Goal: Information Seeking & Learning: Learn about a topic

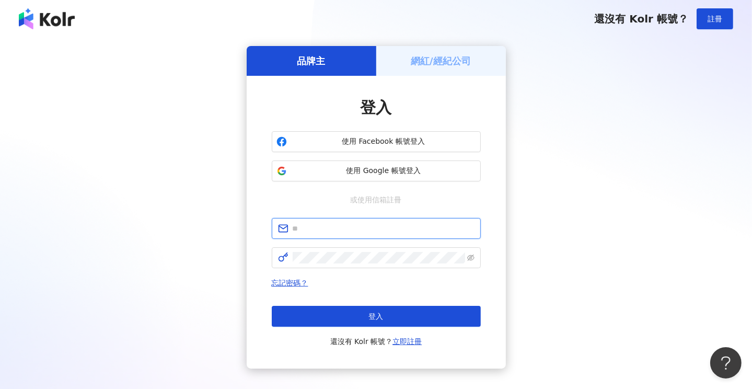
click at [336, 224] on input "text" at bounding box center [384, 228] width 182 height 11
type input "**********"
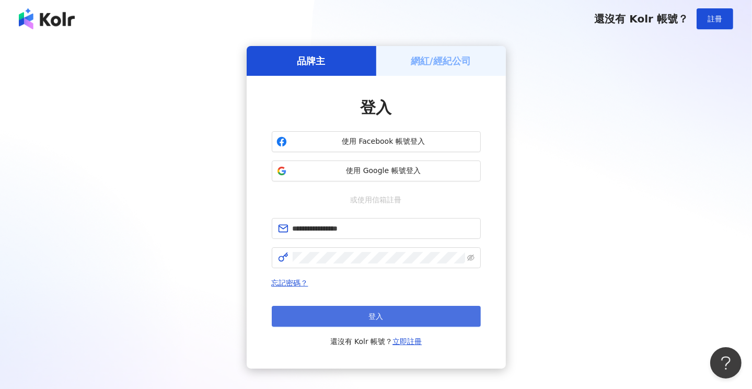
click at [372, 312] on span "登入" at bounding box center [376, 316] width 15 height 8
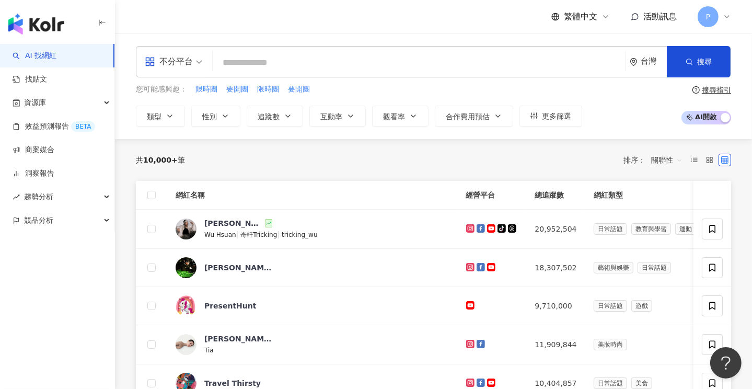
click at [256, 62] on input "search" at bounding box center [419, 63] width 404 height 20
type input "*"
type input "**"
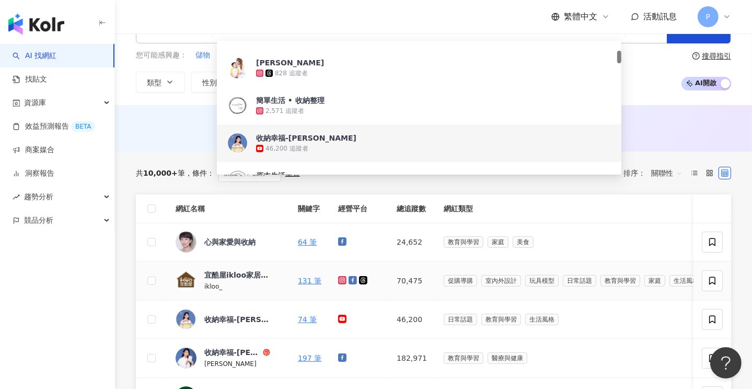
scroll to position [52, 0]
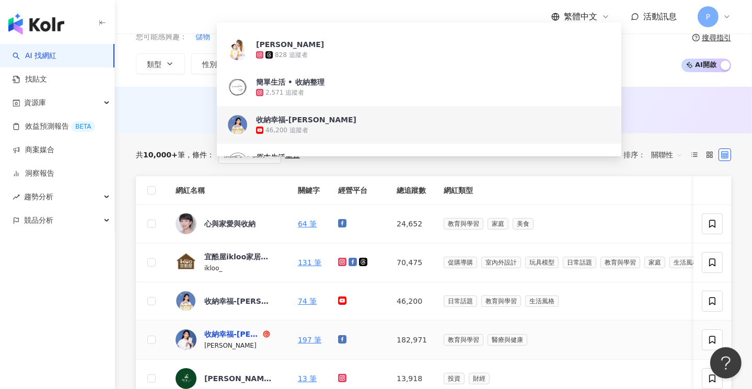
click at [229, 334] on div "收納幸福-廖心筠" at bounding box center [232, 334] width 56 height 10
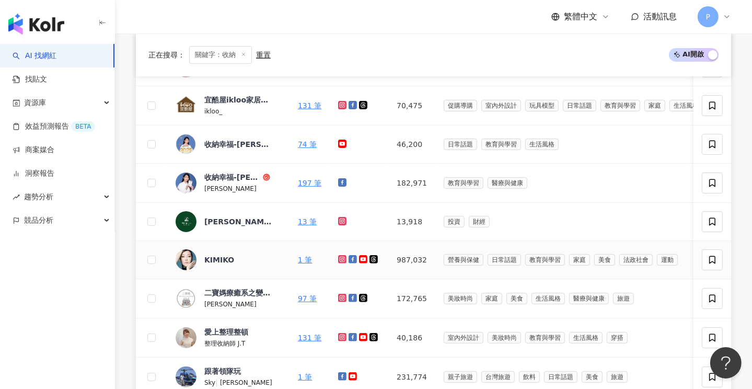
scroll to position [261, 0]
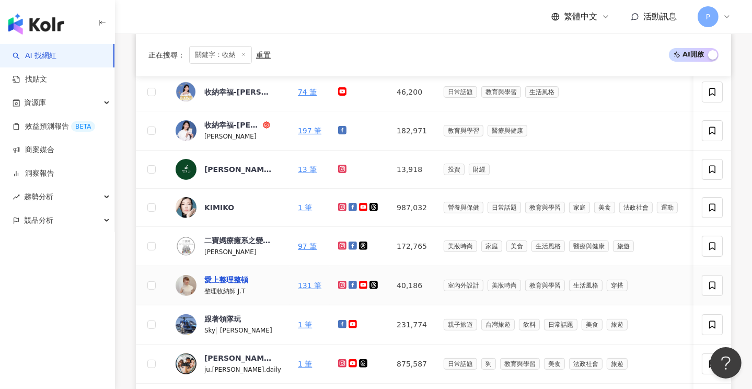
click at [222, 277] on div "愛上整理整頓" at bounding box center [226, 279] width 44 height 10
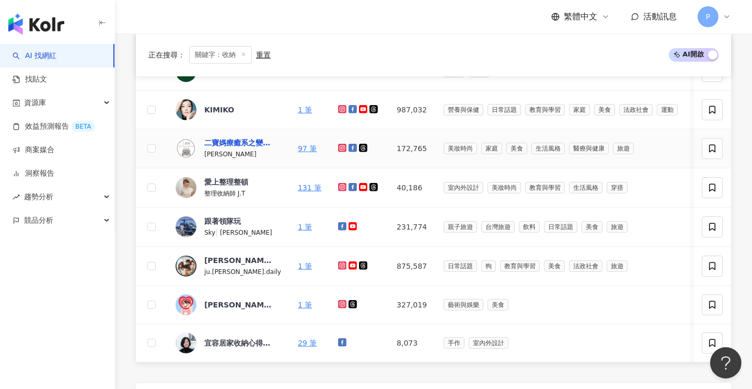
scroll to position [366, 0]
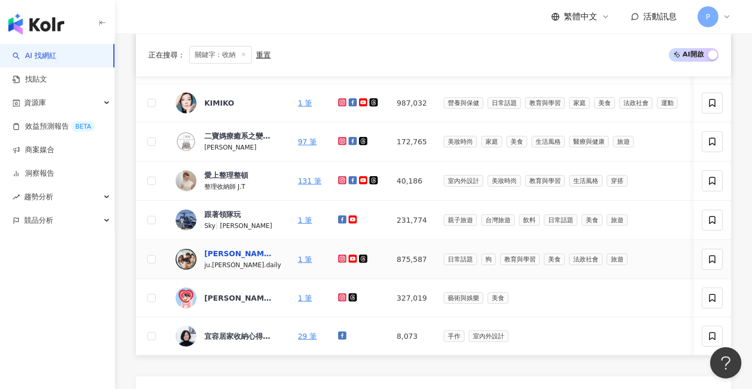
click at [216, 250] on div "朱李聯姻日常" at bounding box center [238, 253] width 68 height 10
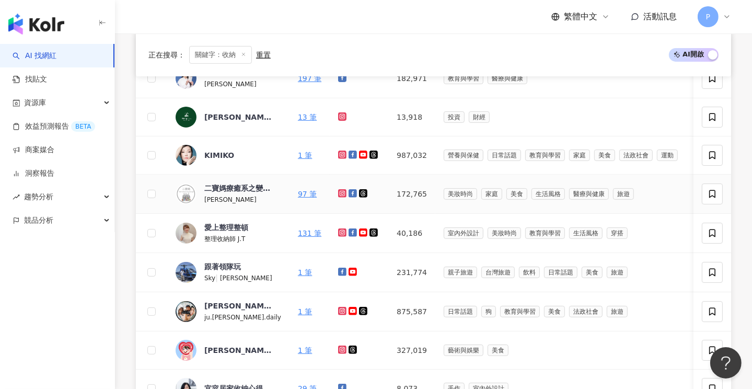
scroll to position [627, 0]
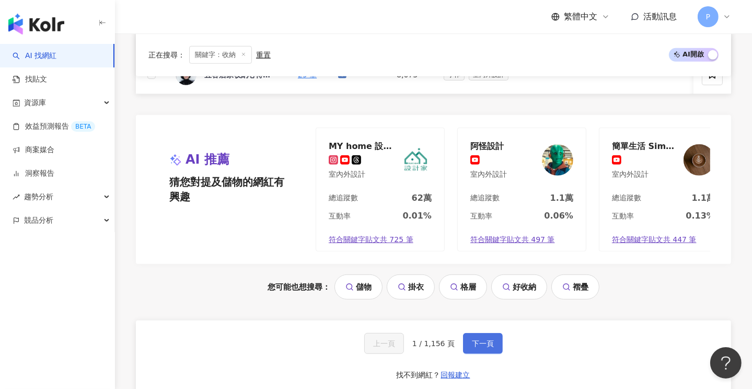
click at [480, 351] on button "下一頁" at bounding box center [483, 343] width 40 height 21
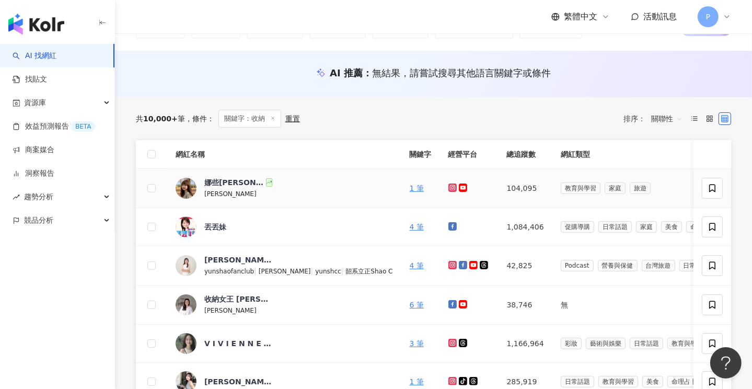
scroll to position [64, 0]
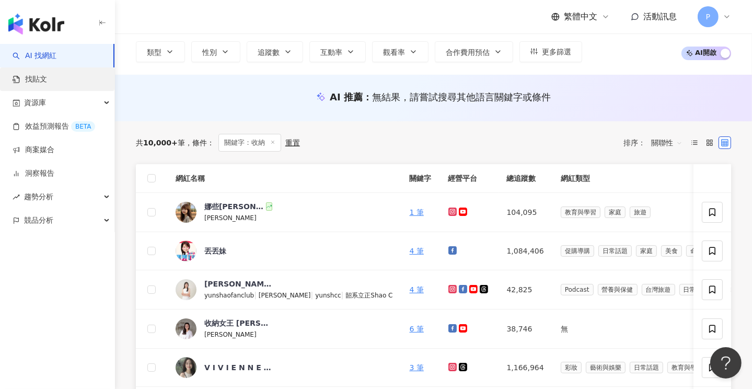
click at [37, 78] on link "找貼文" at bounding box center [30, 79] width 34 height 10
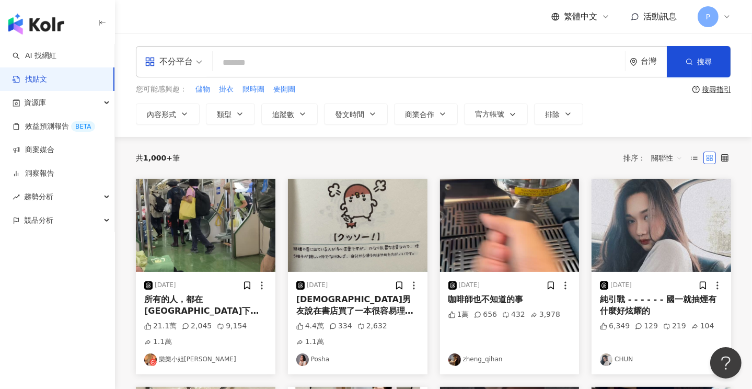
click at [277, 56] on input "search" at bounding box center [419, 62] width 404 height 22
type input "*********"
click at [700, 58] on span "搜尋" at bounding box center [704, 61] width 15 height 8
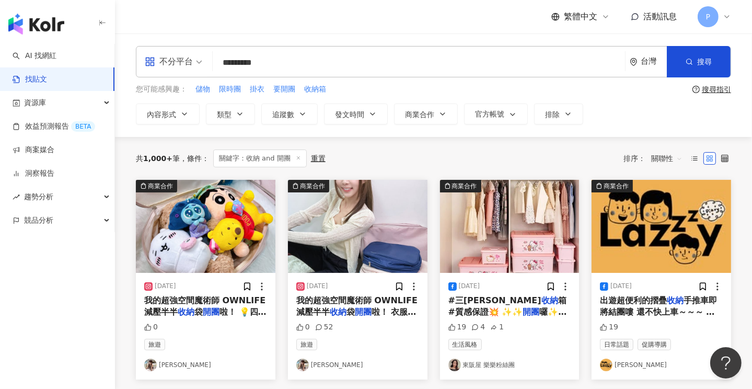
click at [672, 158] on span "關聯性" at bounding box center [666, 158] width 31 height 17
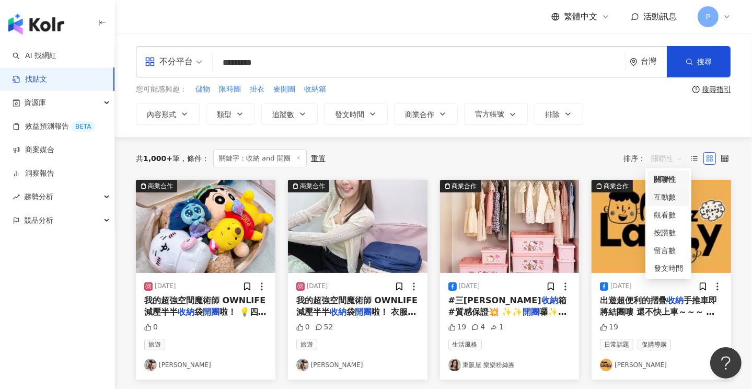
click at [667, 195] on div "互動數" at bounding box center [668, 196] width 29 height 11
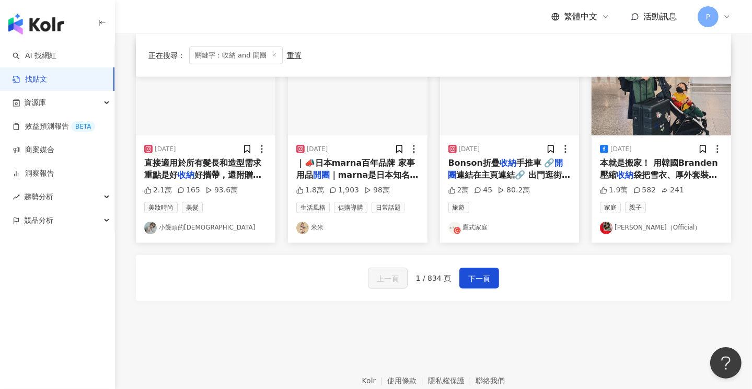
scroll to position [575, 0]
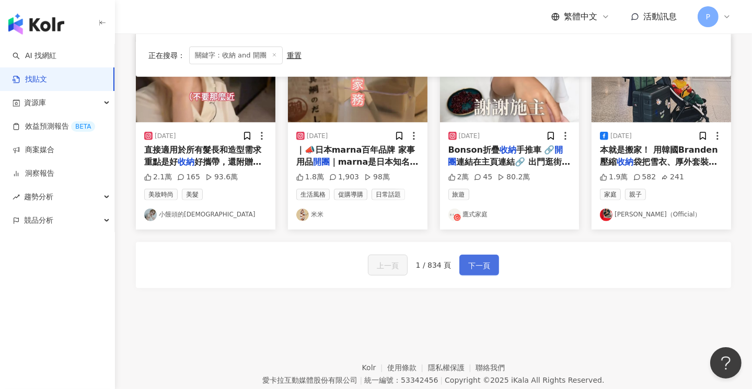
click at [471, 259] on span "下一頁" at bounding box center [479, 265] width 22 height 13
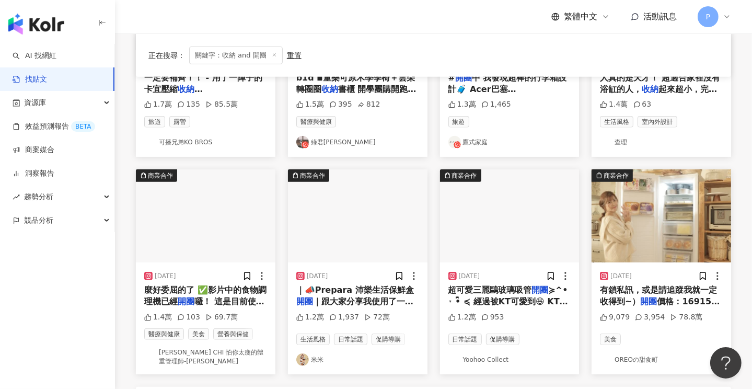
scroll to position [523, 0]
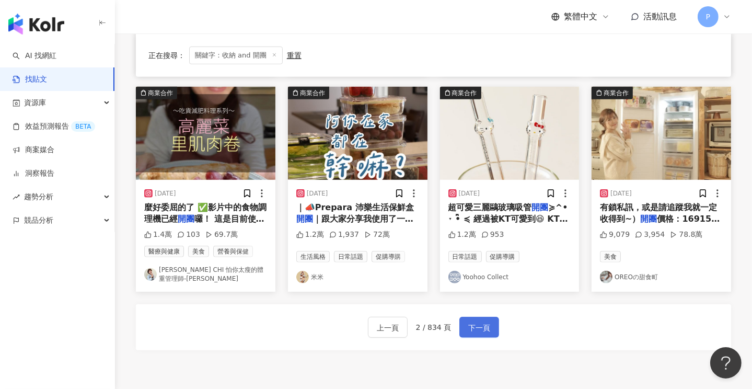
click at [479, 321] on span "下一頁" at bounding box center [479, 327] width 22 height 13
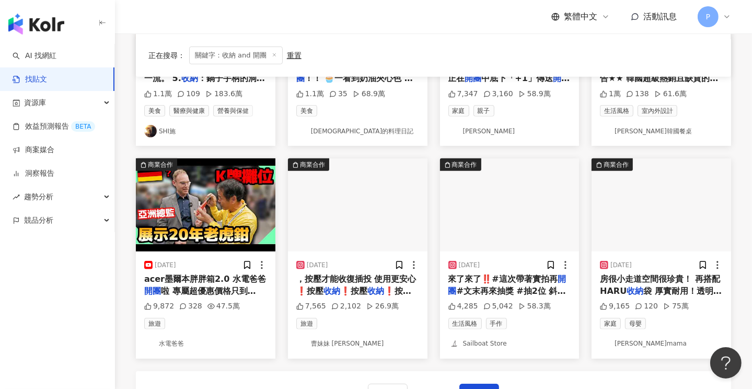
scroll to position [615, 0]
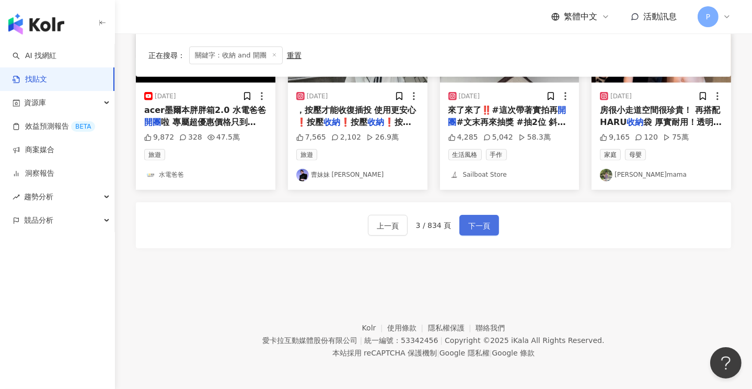
click at [477, 226] on span "下一頁" at bounding box center [479, 226] width 22 height 13
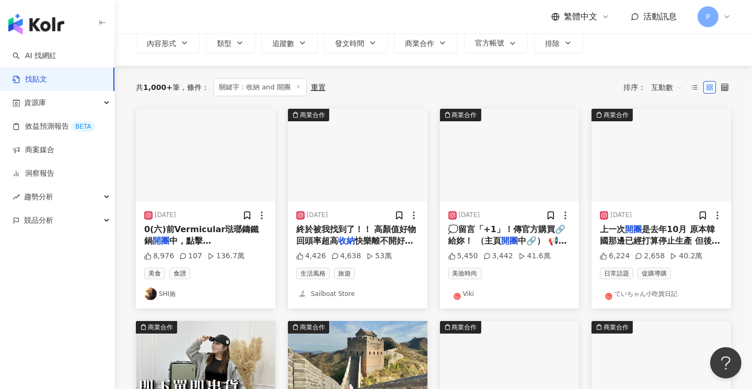
scroll to position [45, 0]
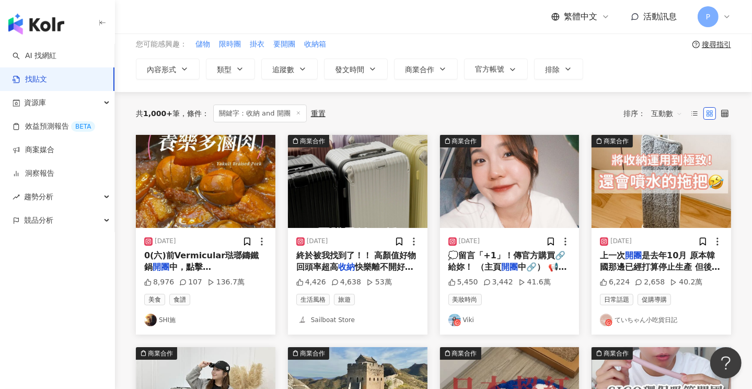
click at [652, 319] on link "ていちゃん小吃貨日記" at bounding box center [661, 320] width 123 height 13
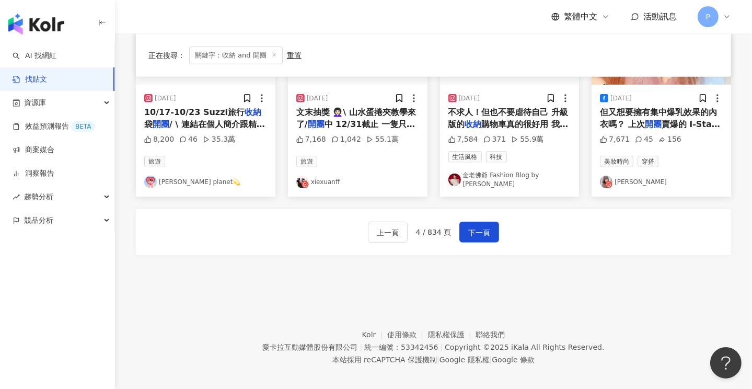
scroll to position [620, 0]
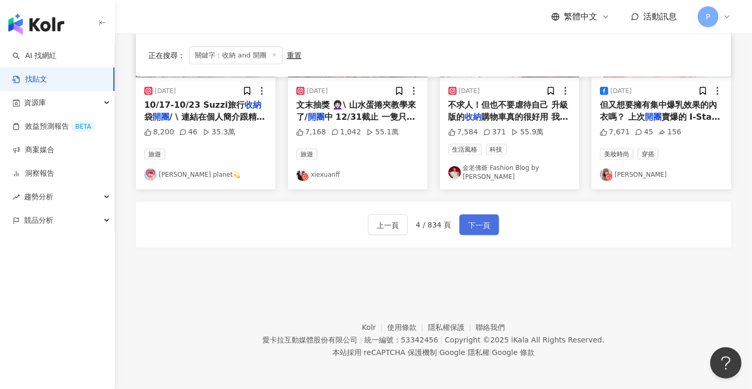
click at [483, 222] on span "下一頁" at bounding box center [479, 225] width 22 height 13
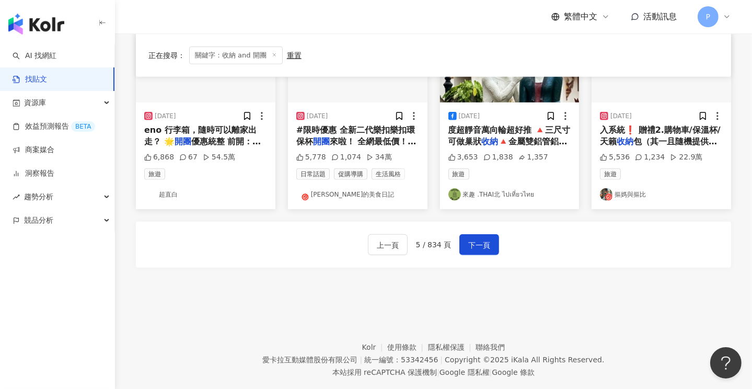
scroll to position [627, 0]
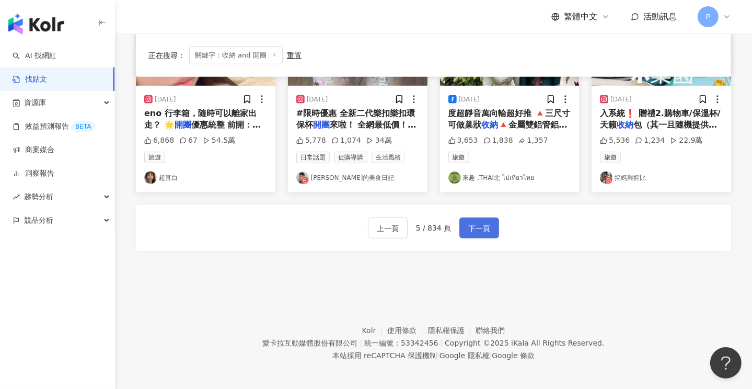
click at [474, 222] on span "下一頁" at bounding box center [479, 228] width 22 height 13
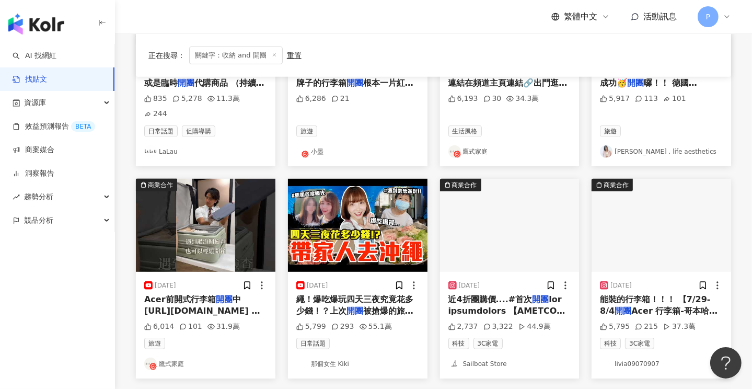
scroll to position [418, 0]
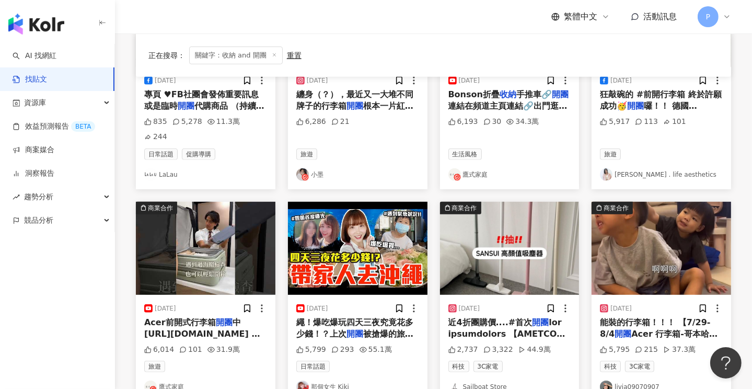
click at [642, 380] on link "livia09070907" at bounding box center [661, 386] width 123 height 13
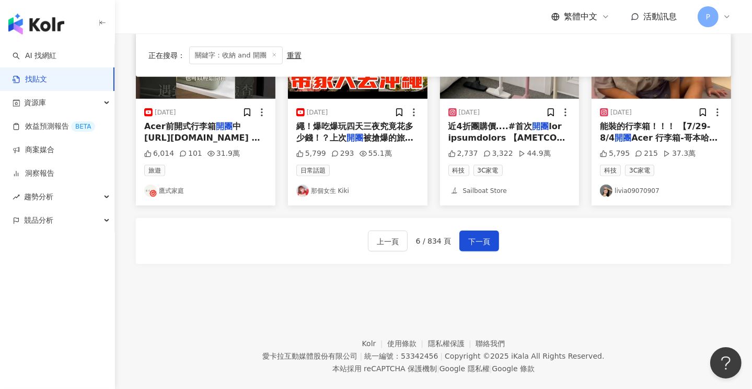
scroll to position [615, 0]
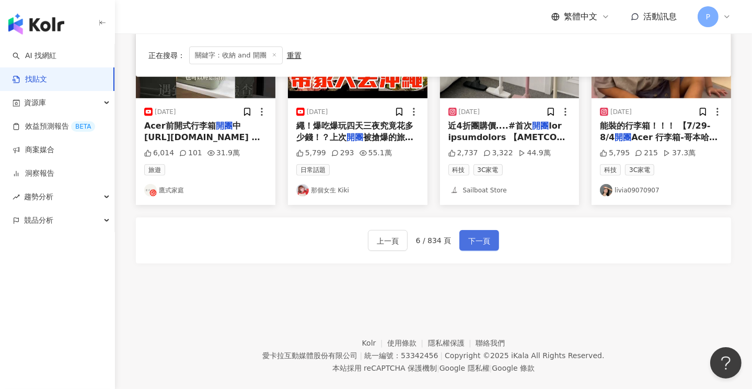
click at [495, 230] on button "下一頁" at bounding box center [479, 240] width 40 height 21
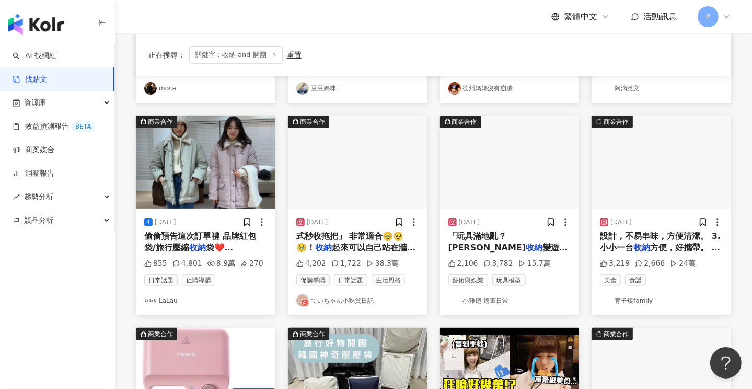
scroll to position [301, 0]
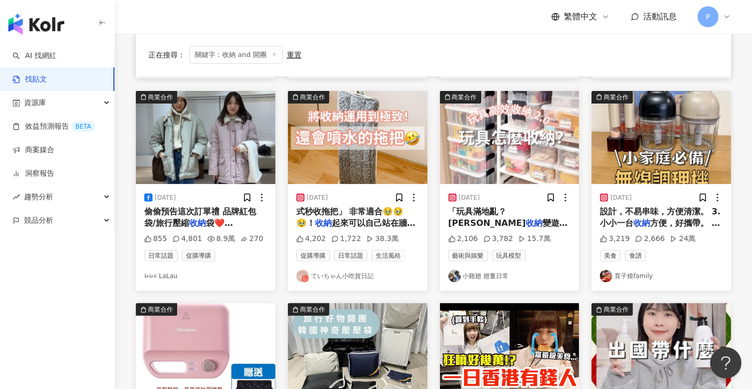
click at [487, 274] on link "小雞翅 翅董日常" at bounding box center [509, 276] width 123 height 13
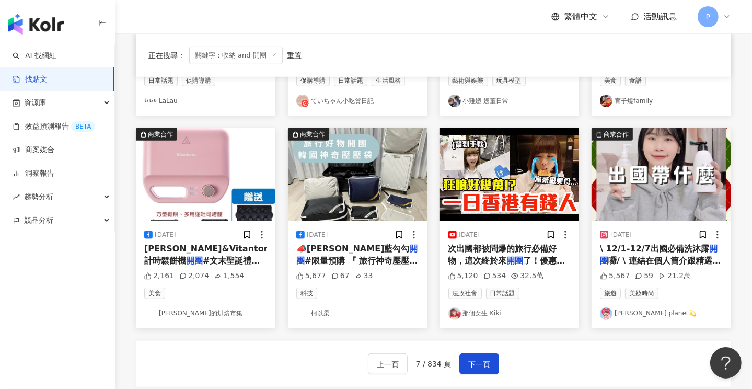
scroll to position [615, 0]
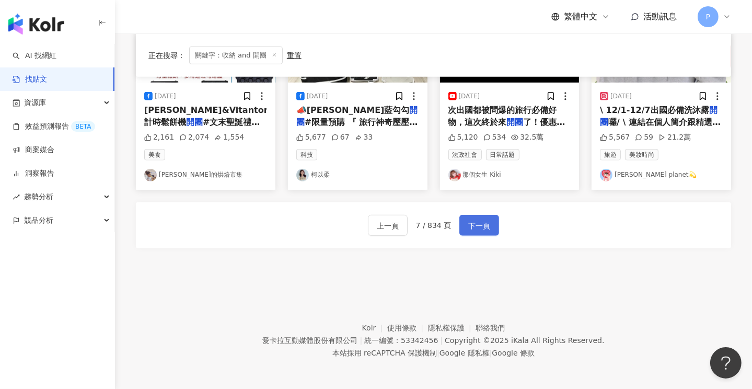
click at [476, 224] on span "下一頁" at bounding box center [479, 226] width 22 height 13
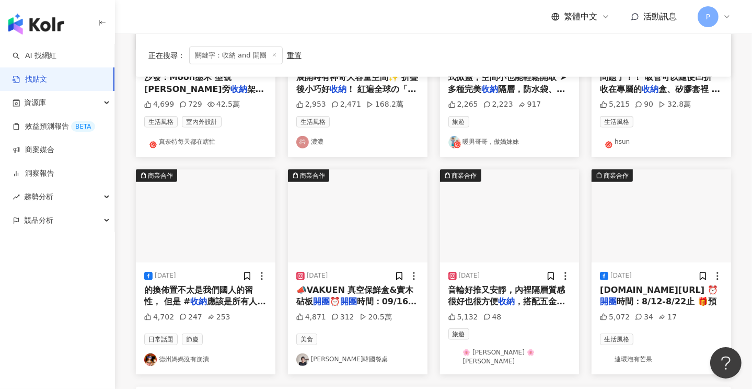
scroll to position [568, 0]
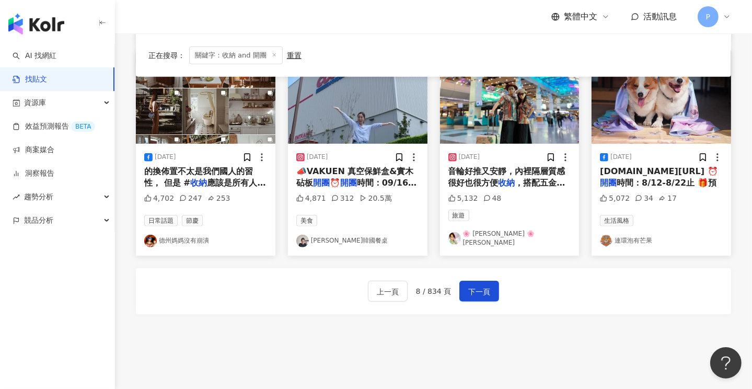
click at [343, 235] on link "Tina’s韓國餐桌" at bounding box center [357, 241] width 123 height 13
click at [479, 285] on span "下一頁" at bounding box center [479, 291] width 22 height 13
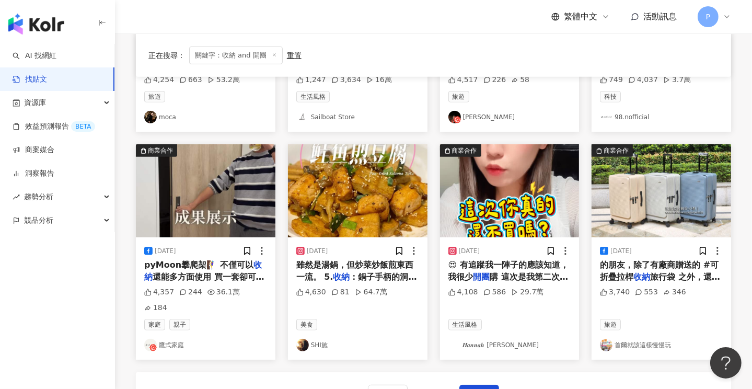
scroll to position [458, 0]
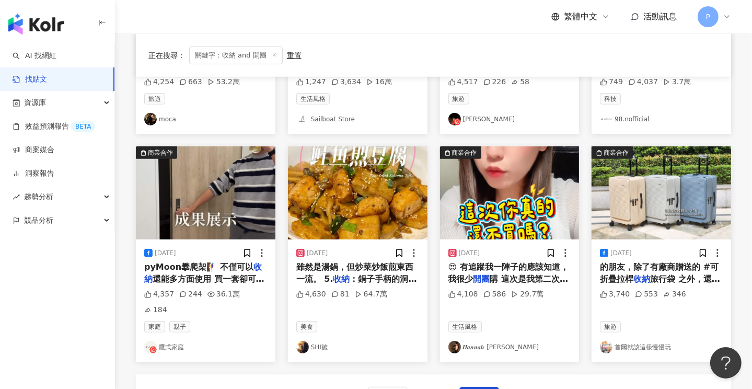
click at [512, 222] on img "button" at bounding box center [510, 192] width 140 height 93
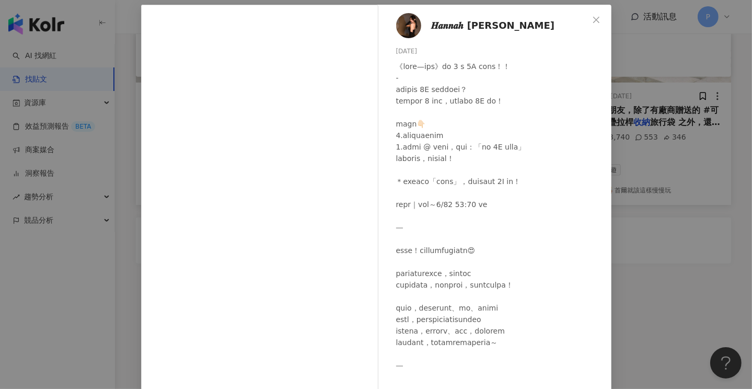
scroll to position [0, 0]
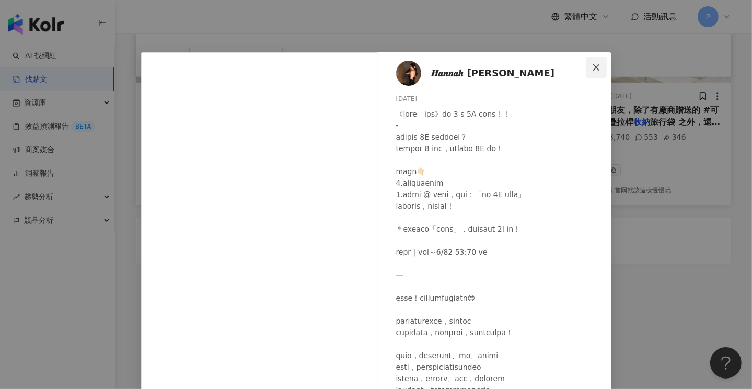
click at [593, 64] on icon "close" at bounding box center [596, 67] width 6 height 6
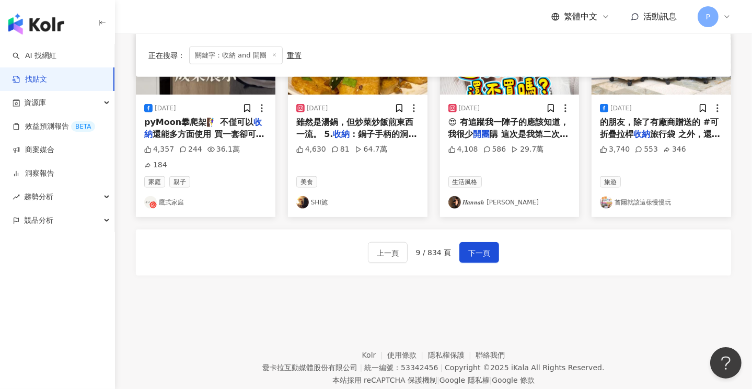
scroll to position [615, 0]
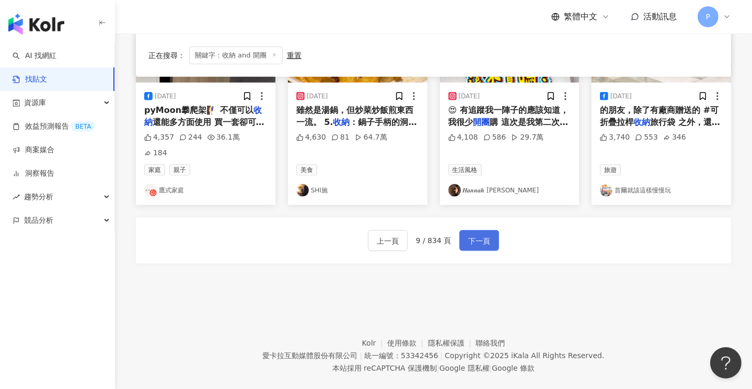
click at [478, 235] on span "下一頁" at bounding box center [479, 241] width 22 height 13
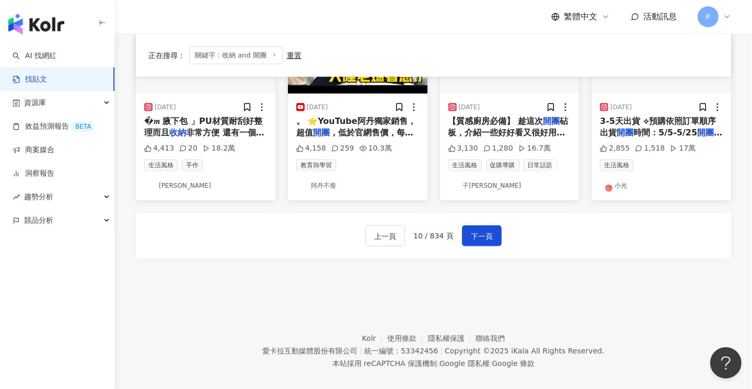
scroll to position [620, 0]
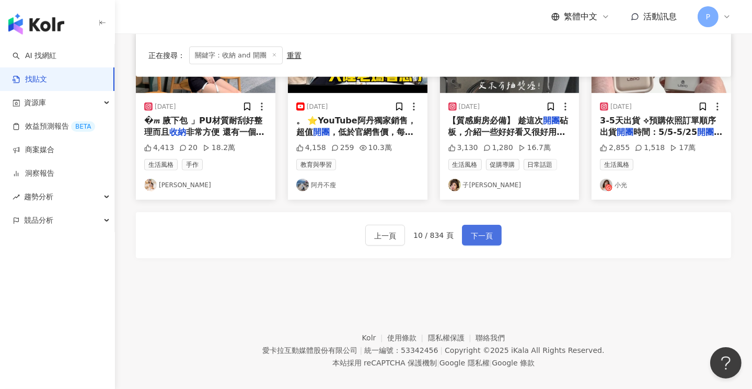
click at [486, 229] on span "下一頁" at bounding box center [482, 235] width 22 height 13
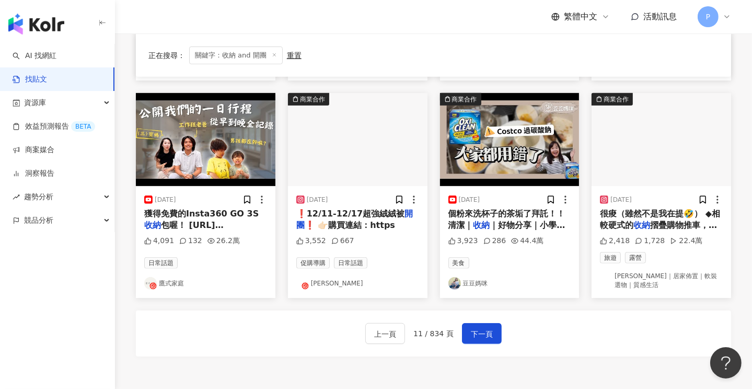
scroll to position [515, 0]
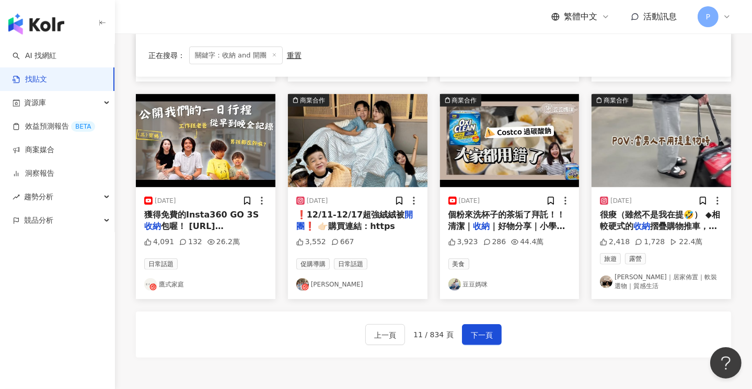
click at [648, 273] on link "Irene’s｜居家佈置｜軟裝選物｜質感生活" at bounding box center [661, 282] width 123 height 18
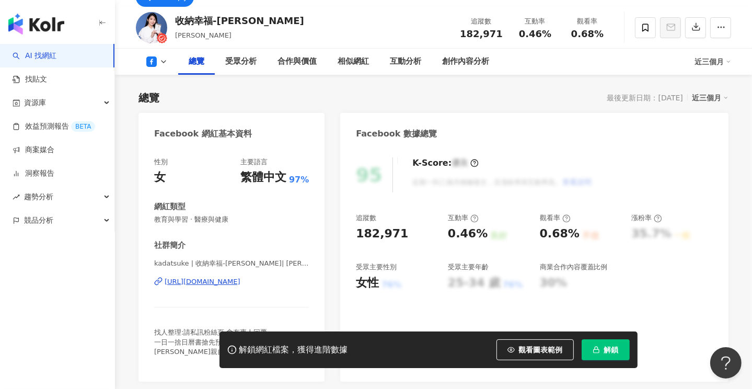
click at [240, 283] on div "https://www.facebook.com/1421407678142891" at bounding box center [203, 281] width 76 height 9
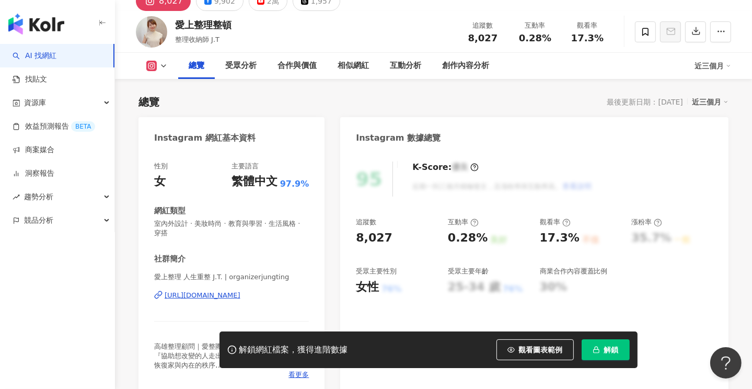
scroll to position [105, 0]
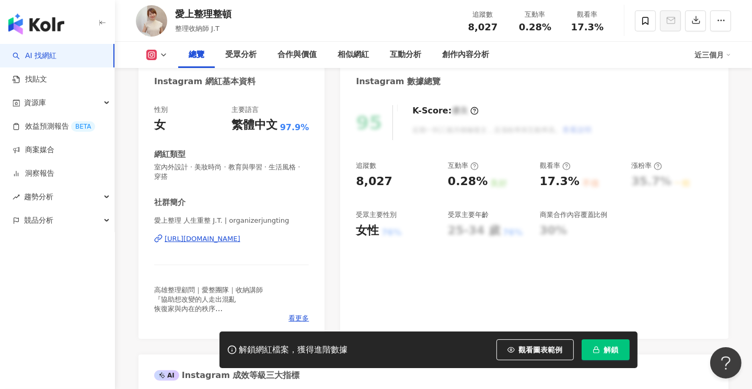
click at [233, 240] on div "https://www.instagram.com/organizerjungting/" at bounding box center [203, 238] width 76 height 9
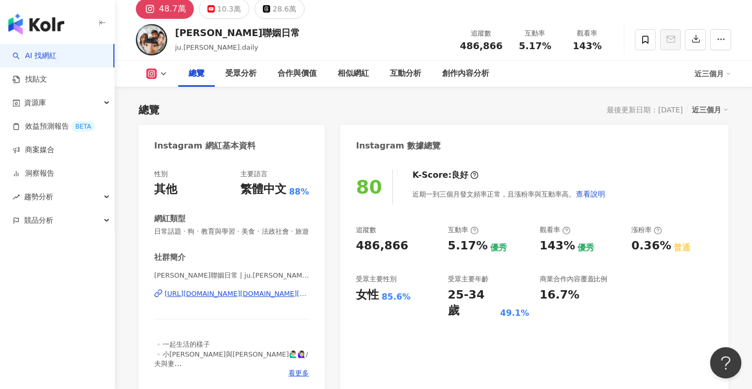
scroll to position [52, 0]
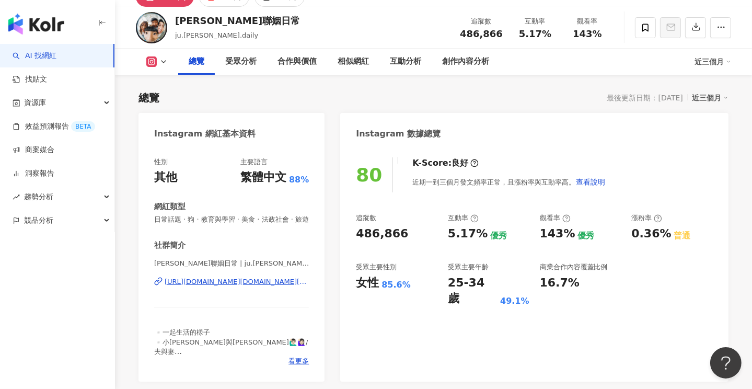
click at [252, 286] on div "https://www.instagram.com/ju.lee.daily/" at bounding box center [237, 281] width 144 height 9
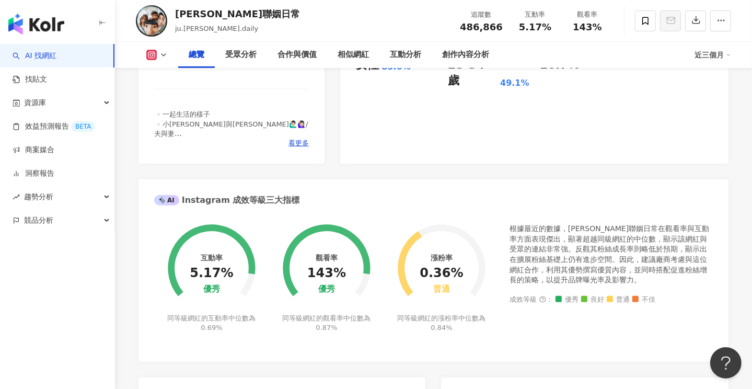
scroll to position [209, 0]
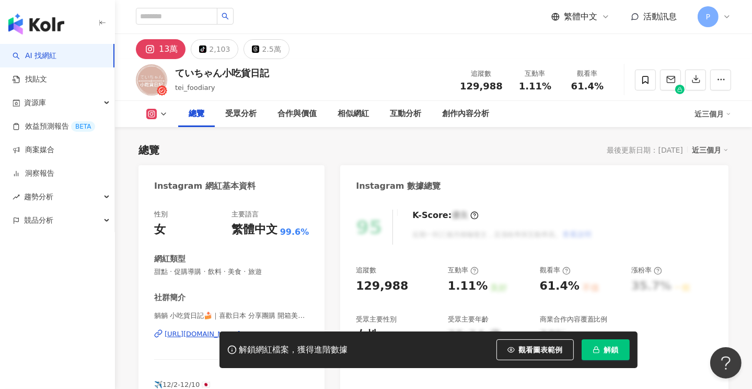
scroll to position [105, 0]
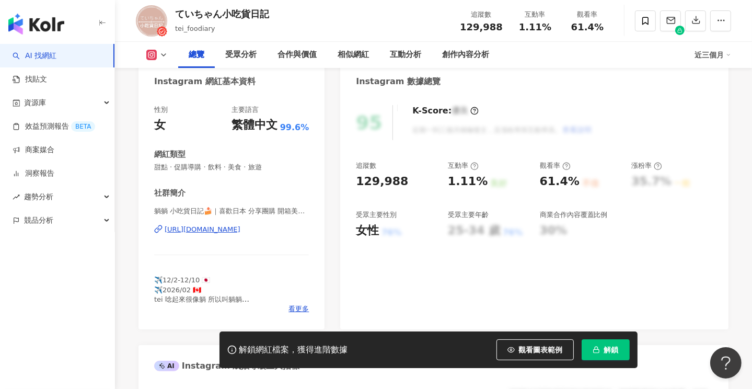
click at [231, 230] on div "https://www.instagram.com/tei_foodiary/" at bounding box center [203, 229] width 76 height 9
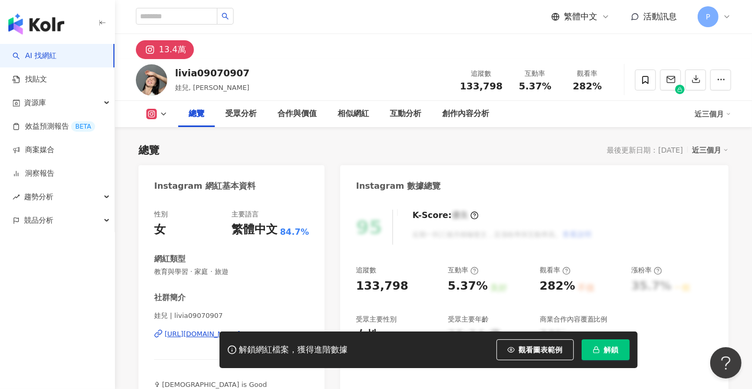
scroll to position [105, 0]
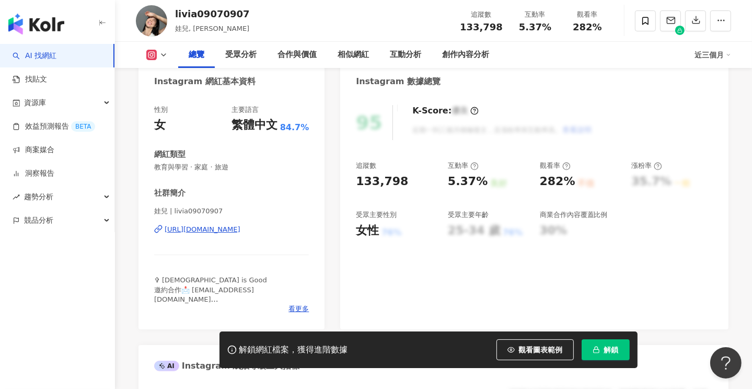
click at [240, 230] on div "[URL][DOMAIN_NAME]" at bounding box center [203, 229] width 76 height 9
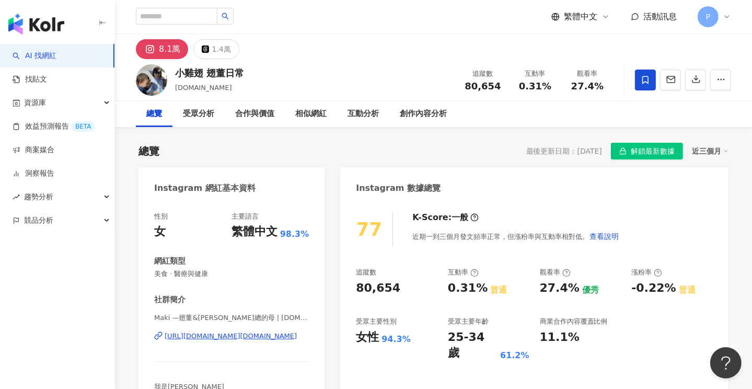
click at [223, 336] on div "https://www.instagram.com/lcw.baby/" at bounding box center [231, 335] width 132 height 9
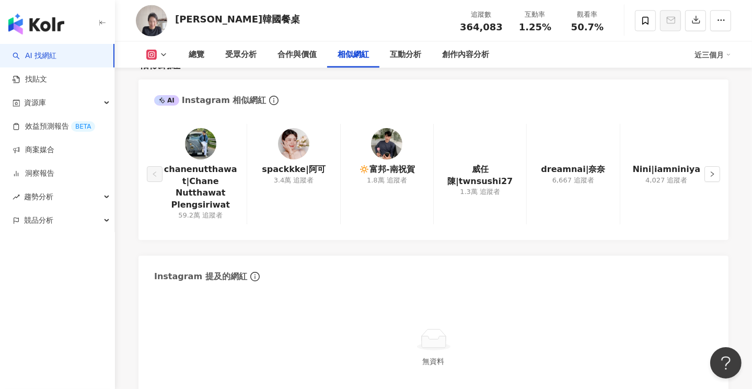
scroll to position [1463, 0]
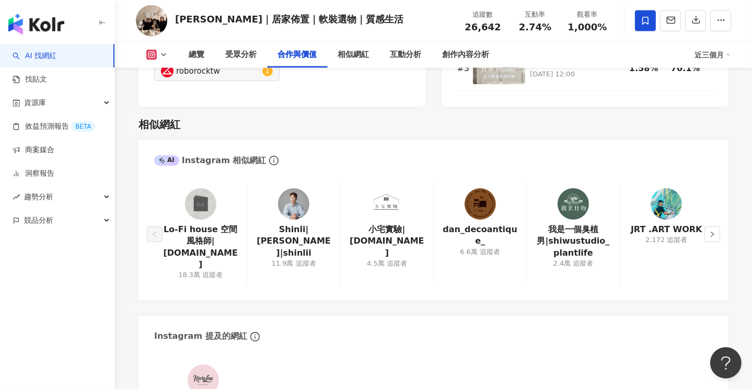
scroll to position [1725, 0]
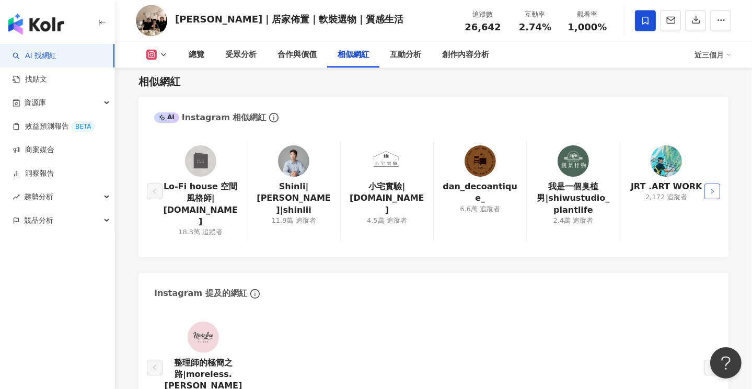
click at [713, 188] on icon "right" at bounding box center [712, 191] width 6 height 6
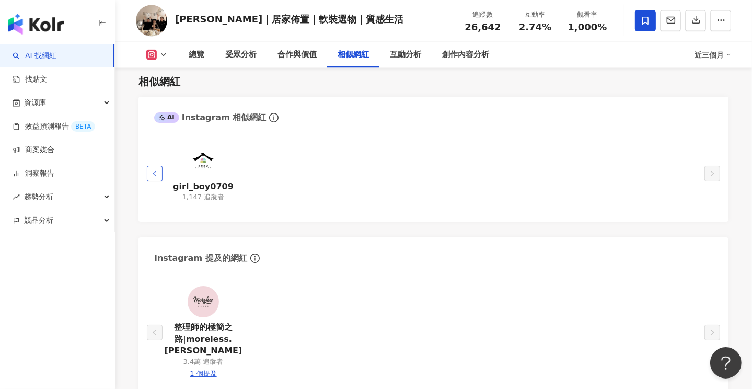
click at [157, 170] on icon "left" at bounding box center [155, 173] width 6 height 6
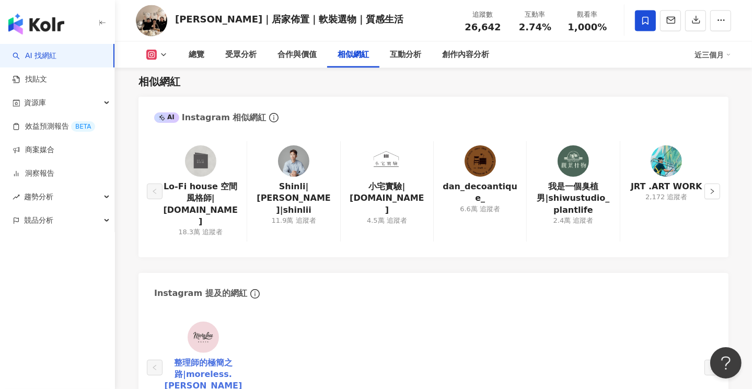
click at [216, 357] on link "整理師的極簡之路|moreless.[PERSON_NAME]" at bounding box center [204, 374] width 82 height 35
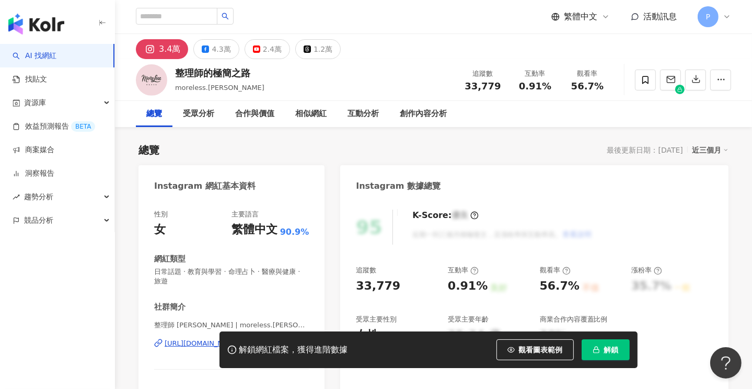
click at [252, 149] on div "總覽 最後更新日期：[DATE] 近三個月" at bounding box center [433, 150] width 590 height 15
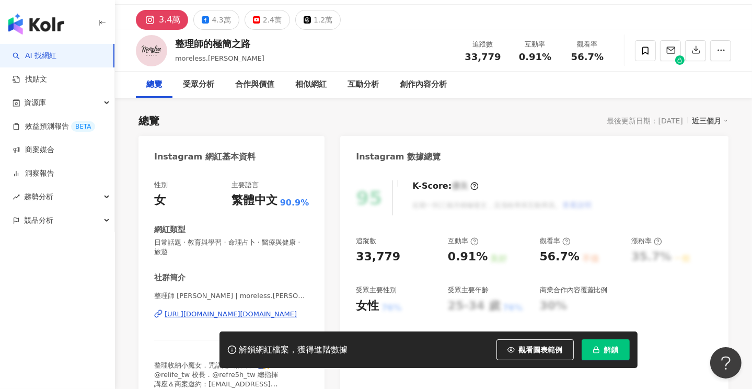
scroll to position [105, 0]
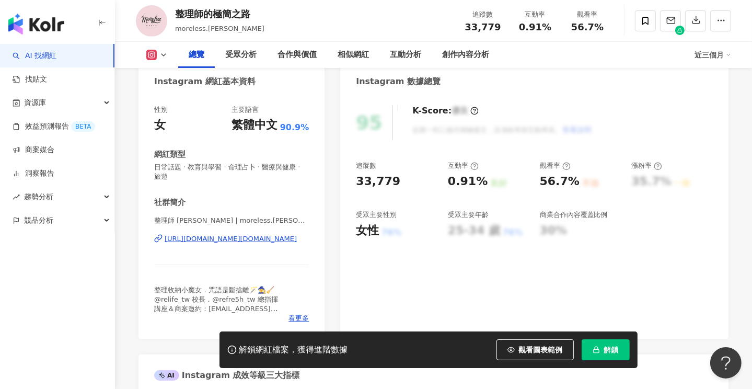
click at [210, 238] on div "[URL][DOMAIN_NAME][DOMAIN_NAME]" at bounding box center [231, 238] width 132 height 9
